Goal: Check status: Check status

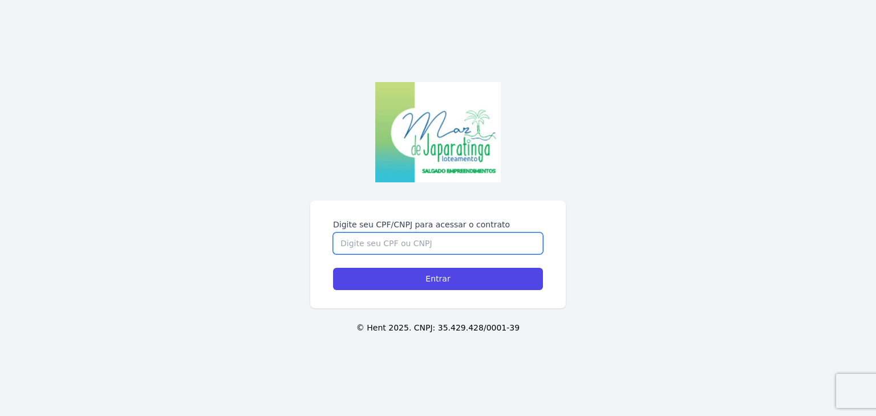
click at [401, 240] on input "Digite seu CPF/CNPJ para acessar o contrato" at bounding box center [438, 244] width 210 height 22
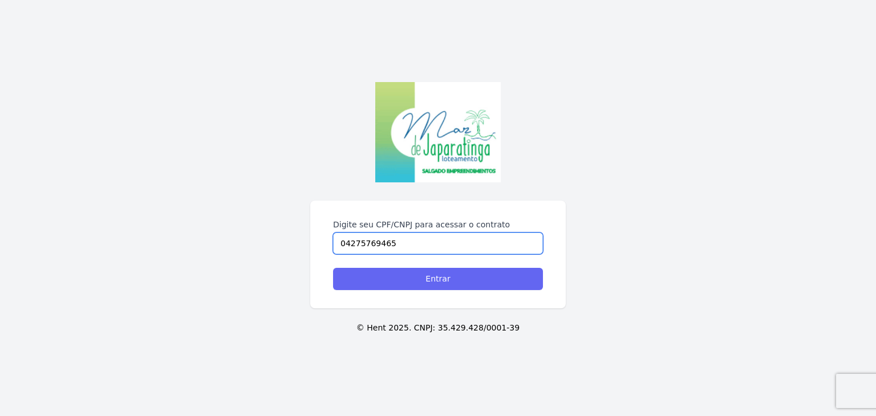
type input "04275769465"
click at [417, 286] on input "Entrar" at bounding box center [438, 279] width 210 height 22
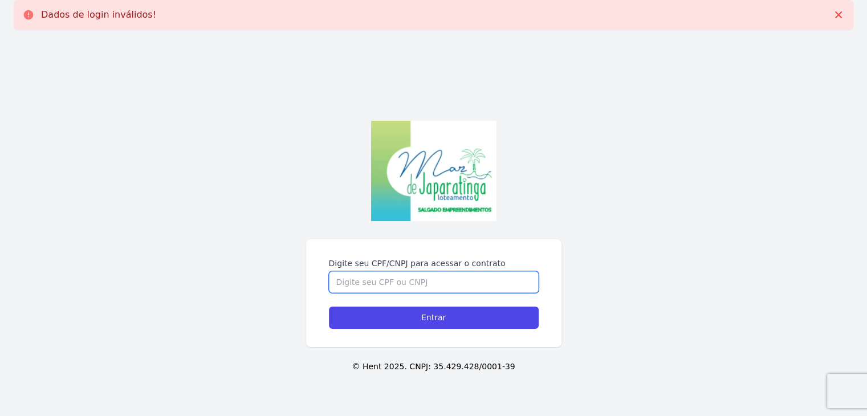
click at [395, 274] on input "Digite seu CPF/CNPJ para acessar o contrato" at bounding box center [434, 282] width 210 height 22
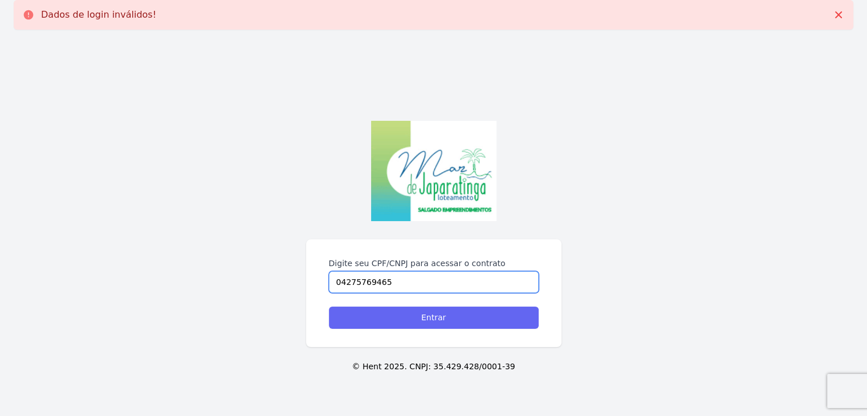
type input "04275769465"
click at [406, 316] on input "Entrar" at bounding box center [434, 318] width 210 height 22
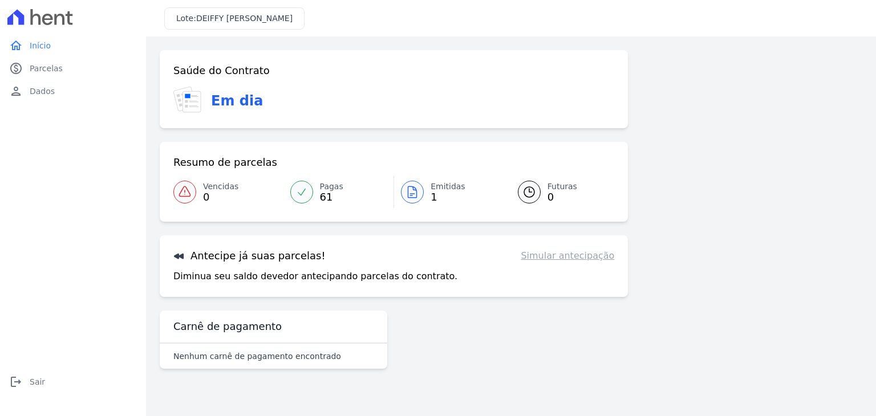
click at [95, 240] on div "home Início home Início paid Parcelas paid Parcelas person Dados person Dados l…" at bounding box center [73, 220] width 137 height 373
click at [298, 190] on icon at bounding box center [301, 191] width 11 height 11
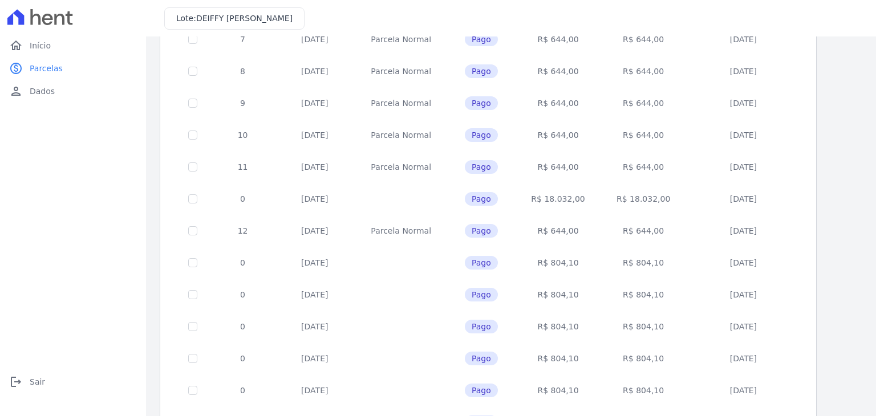
scroll to position [442, 0]
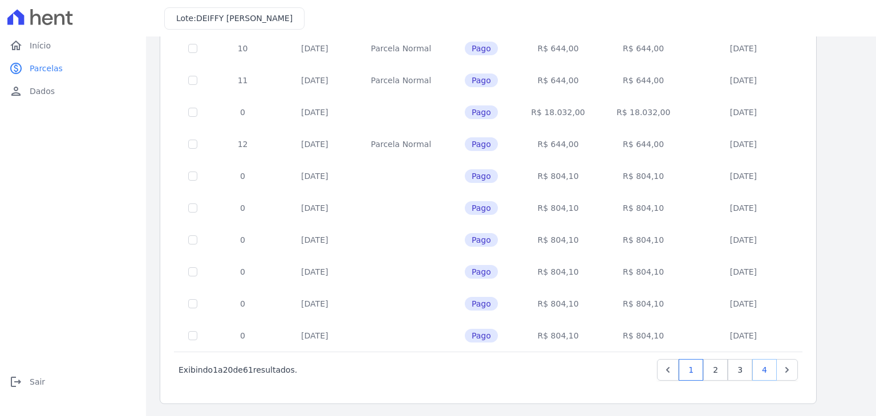
click at [770, 367] on link "4" at bounding box center [764, 370] width 25 height 22
